Goal: Contribute content: Contribute content

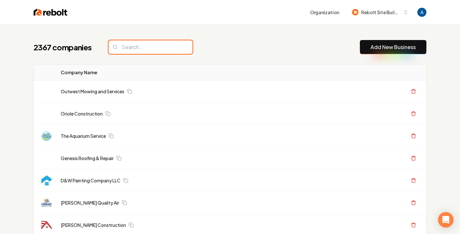
click at [154, 48] on input "search" at bounding box center [151, 47] width 84 height 14
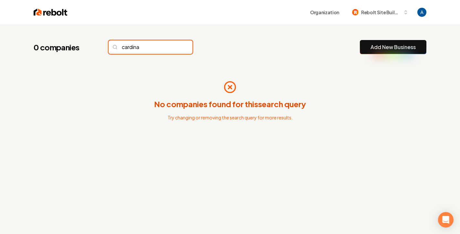
type input "cardina"
click at [174, 49] on input "cardina" at bounding box center [151, 47] width 84 height 14
click at [173, 47] on input "cardina" at bounding box center [151, 47] width 84 height 14
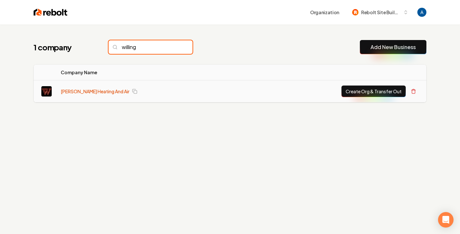
type input "willing"
click at [87, 89] on link "[PERSON_NAME] Heating And Air" at bounding box center [95, 91] width 69 height 6
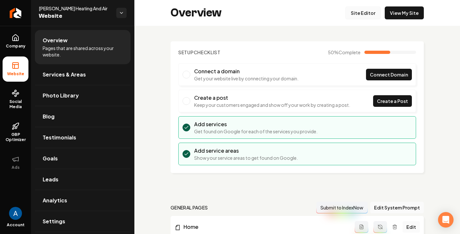
click at [354, 13] on link "Site Editor" at bounding box center [363, 12] width 36 height 13
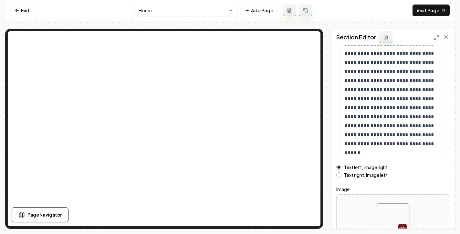
scroll to position [114, 0]
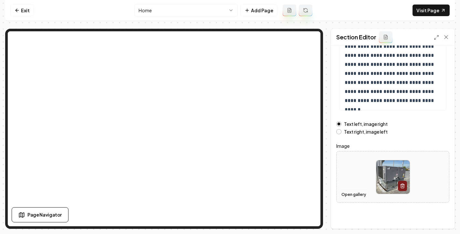
click at [359, 194] on button "Open gallery" at bounding box center [353, 195] width 29 height 10
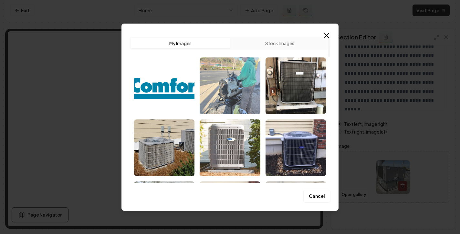
click at [249, 89] on img "Select image image_68c853de5c7cd75eb81ae37f.jpeg" at bounding box center [230, 86] width 60 height 57
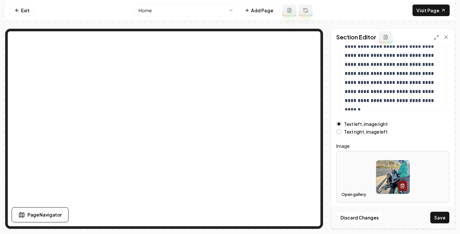
click at [350, 191] on button "Open gallery" at bounding box center [353, 195] width 29 height 10
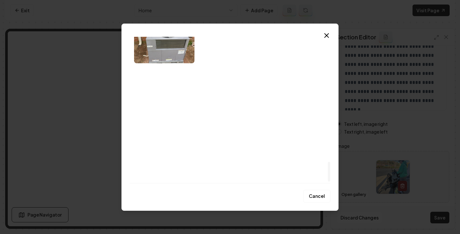
scroll to position [926, 0]
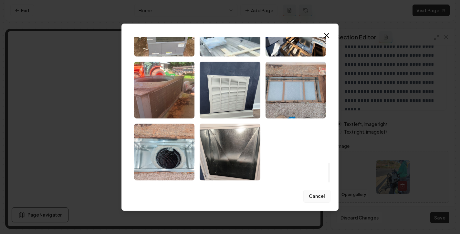
click at [315, 196] on button "Cancel" at bounding box center [316, 196] width 27 height 13
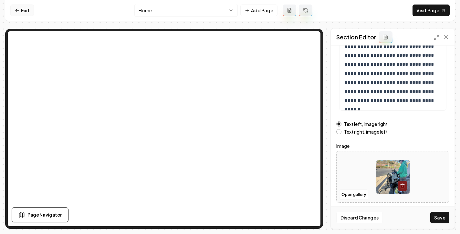
click at [26, 10] on link "Exit" at bounding box center [22, 11] width 24 height 12
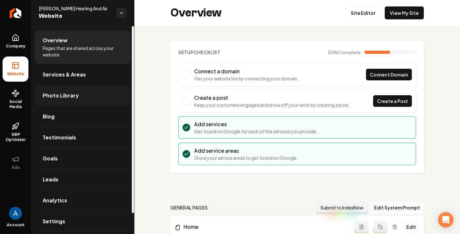
click at [66, 98] on span "Photo Library" at bounding box center [61, 96] width 36 height 8
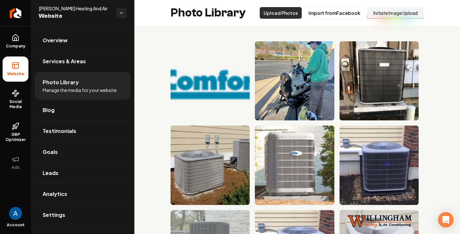
click at [285, 17] on button "Upload Photos" at bounding box center [281, 13] width 42 height 12
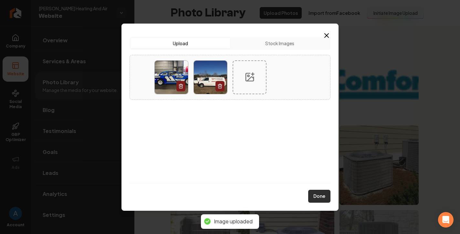
click at [312, 195] on button "Done" at bounding box center [319, 196] width 22 height 13
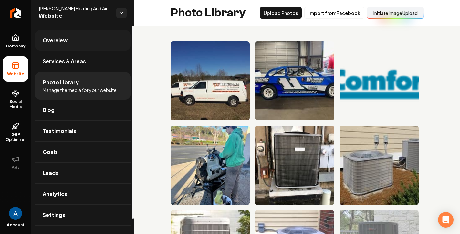
click at [59, 37] on span "Overview" at bounding box center [55, 41] width 25 height 8
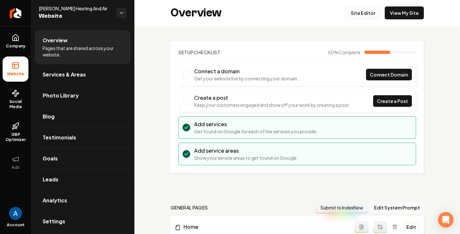
click at [379, 16] on link "Site Editor" at bounding box center [363, 12] width 36 height 13
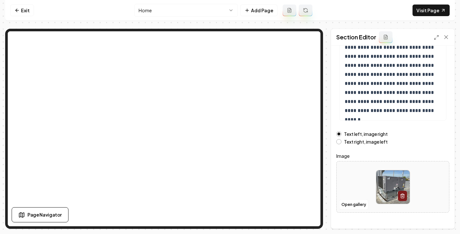
scroll to position [114, 0]
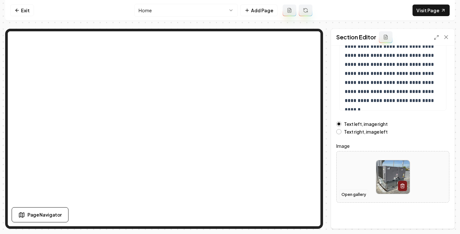
click at [346, 192] on button "Open gallery" at bounding box center [353, 195] width 29 height 10
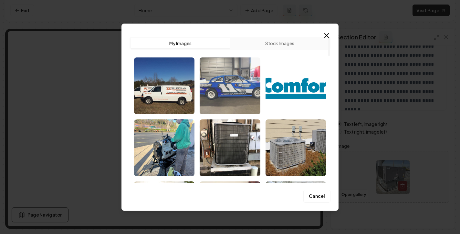
click at [233, 94] on img "Select image image_68c8de605c7cd75eb8ba89a8.jpg" at bounding box center [230, 86] width 60 height 57
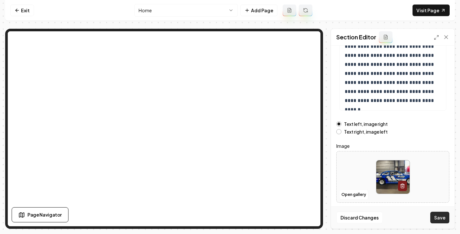
click at [443, 220] on button "Save" at bounding box center [439, 218] width 19 height 12
click at [348, 194] on button "Open gallery" at bounding box center [353, 195] width 29 height 10
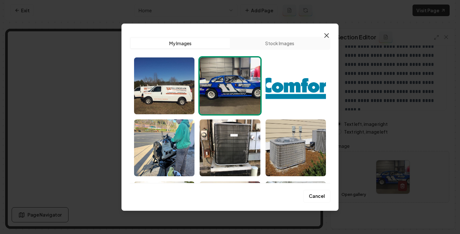
click at [326, 34] on icon "button" at bounding box center [327, 36] width 8 height 8
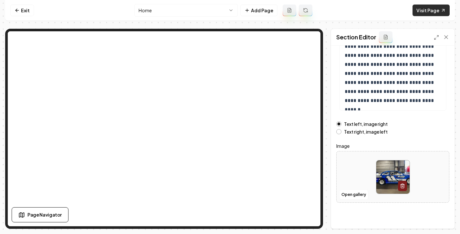
click at [427, 10] on link "Visit Page" at bounding box center [431, 11] width 37 height 12
click at [426, 9] on link "Visit Page" at bounding box center [431, 11] width 37 height 12
